Goal: Participate in discussion

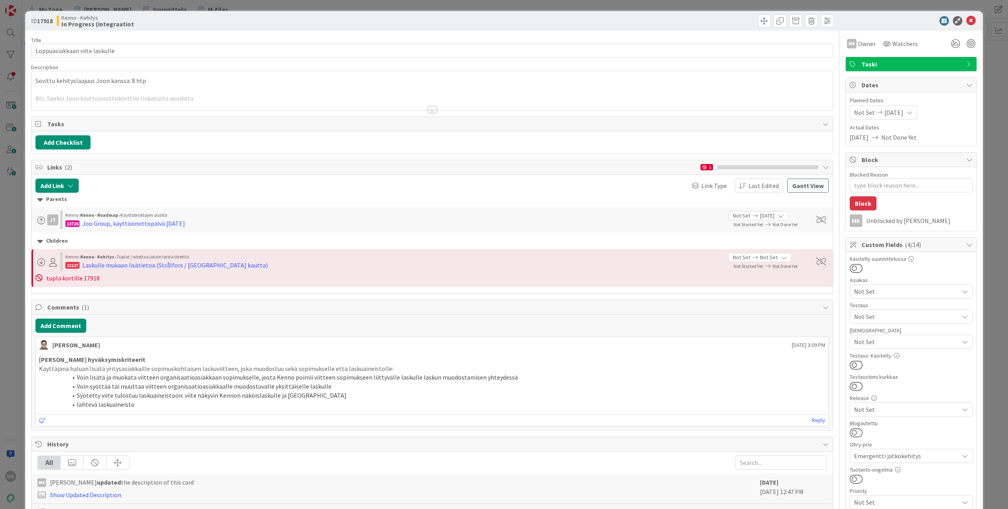
type textarea "x"
